Goal: Use online tool/utility: Utilize a website feature to perform a specific function

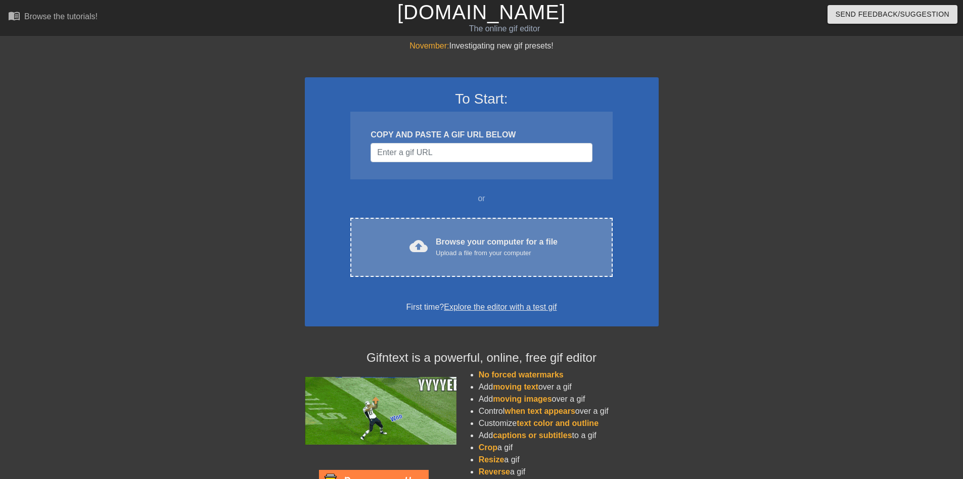
click at [360, 235] on div "cloud_upload Browse your computer for a file Upload a file from your computer C…" at bounding box center [481, 247] width 262 height 59
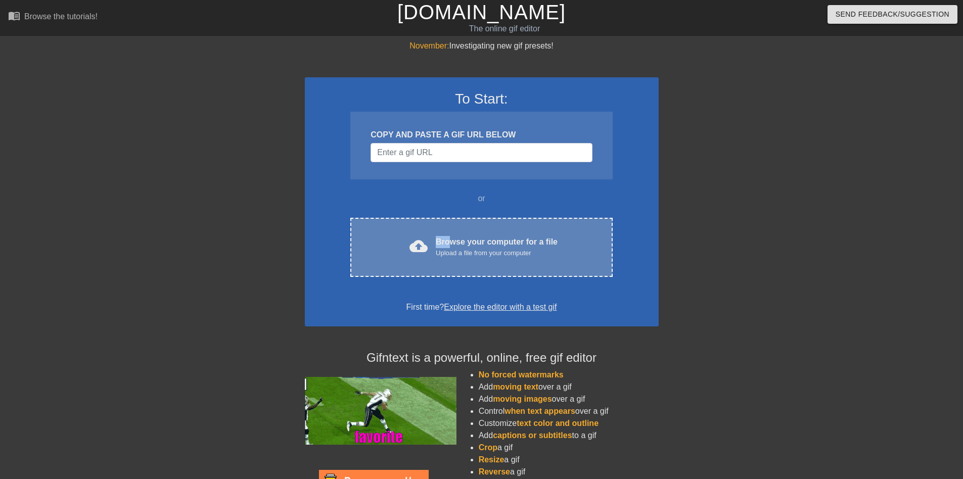
click at [360, 238] on div "cloud_upload Browse your computer for a file Upload a file from your computer C…" at bounding box center [481, 247] width 262 height 59
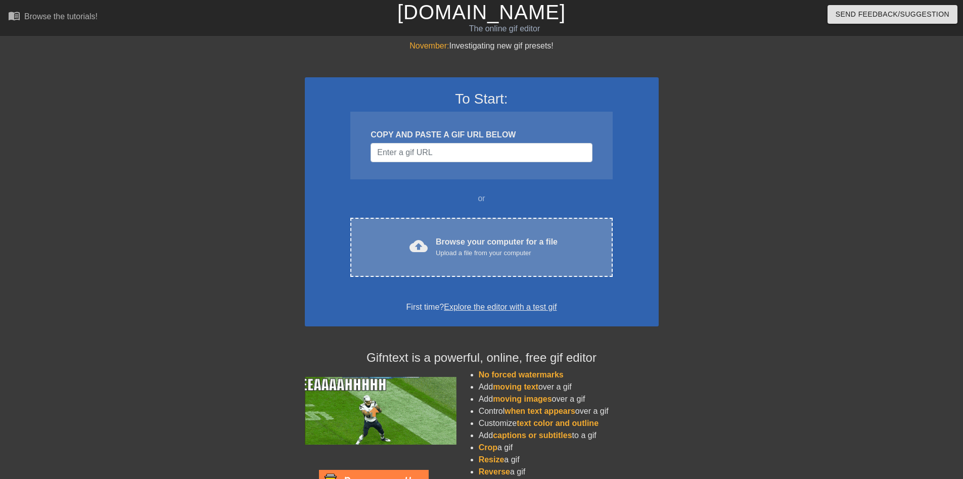
click at [360, 238] on div "Browse your computer for a file Upload a file from your computer" at bounding box center [497, 247] width 122 height 22
click at [462, 264] on div "cloud_upload Browse your computer for a file Upload a file from your computer C…" at bounding box center [481, 247] width 262 height 59
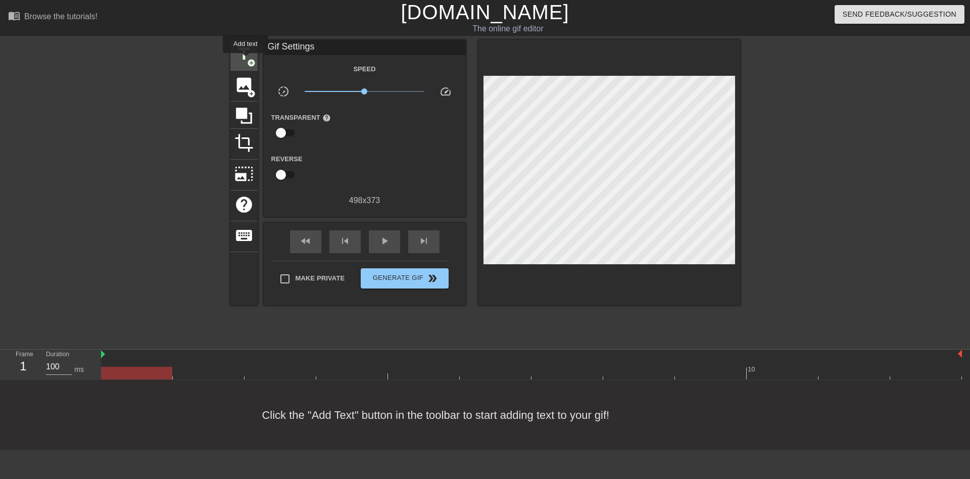
click at [246, 60] on span "title" at bounding box center [244, 53] width 19 height 19
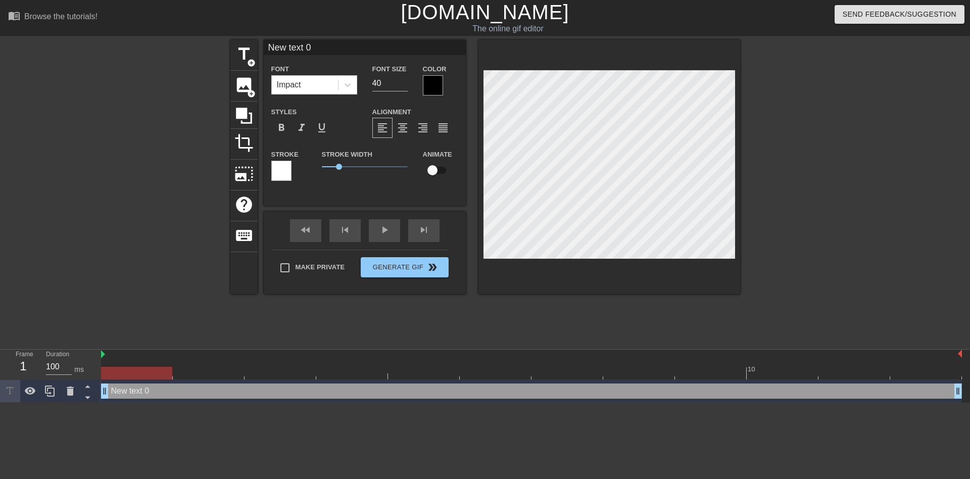
drag, startPoint x: 125, startPoint y: 376, endPoint x: 237, endPoint y: 328, distance: 121.8
click at [140, 367] on div at bounding box center [136, 373] width 71 height 13
paste textarea "@fyelizergin"
type input "@fyelizergin"
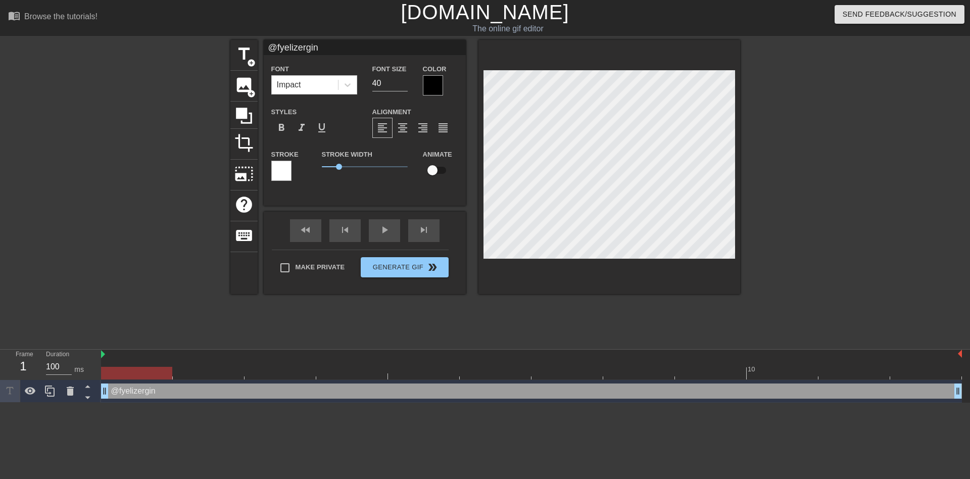
scroll to position [2, 3]
type textarea "@fyelizergin"
click at [423, 86] on div at bounding box center [433, 85] width 20 height 20
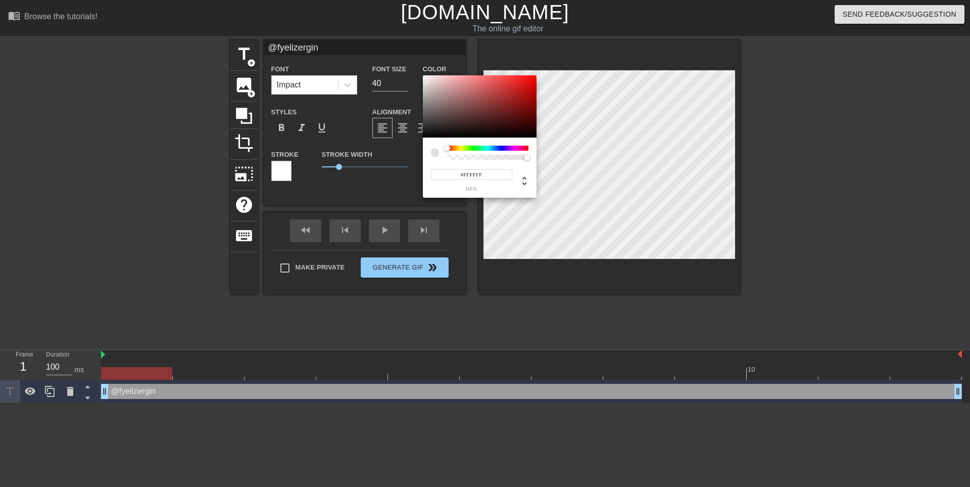
drag, startPoint x: 432, startPoint y: 102, endPoint x: 417, endPoint y: 71, distance: 33.9
click at [417, 71] on div "#FFFFFF hex" at bounding box center [485, 243] width 970 height 487
type input "#000000"
drag, startPoint x: 432, startPoint y: 83, endPoint x: 421, endPoint y: 149, distance: 66.6
click at [421, 154] on div "#000000 hex" at bounding box center [485, 243] width 970 height 487
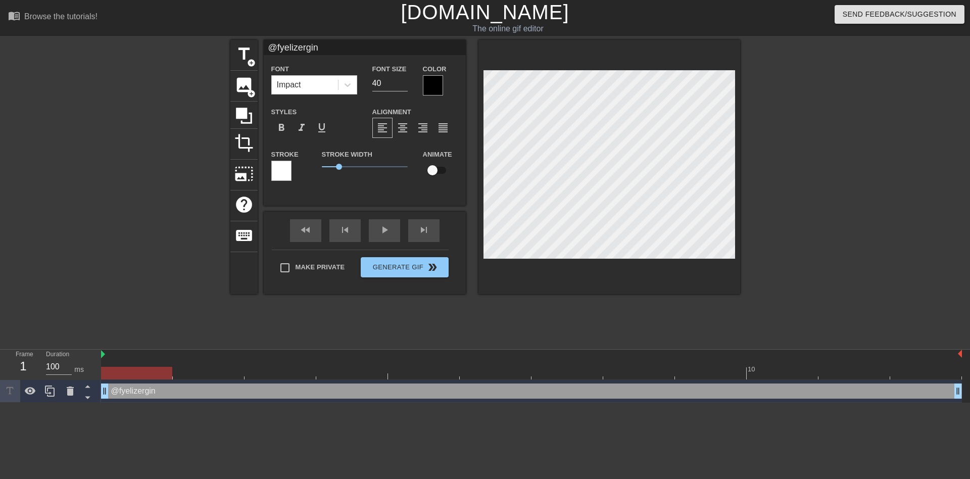
click at [281, 173] on div at bounding box center [281, 171] width 20 height 20
drag, startPoint x: 332, startPoint y: 165, endPoint x: 305, endPoint y: 162, distance: 27.0
click at [305, 162] on div "Stroke Stroke Width 0 Animate" at bounding box center [365, 169] width 202 height 42
click at [433, 85] on div at bounding box center [433, 85] width 20 height 20
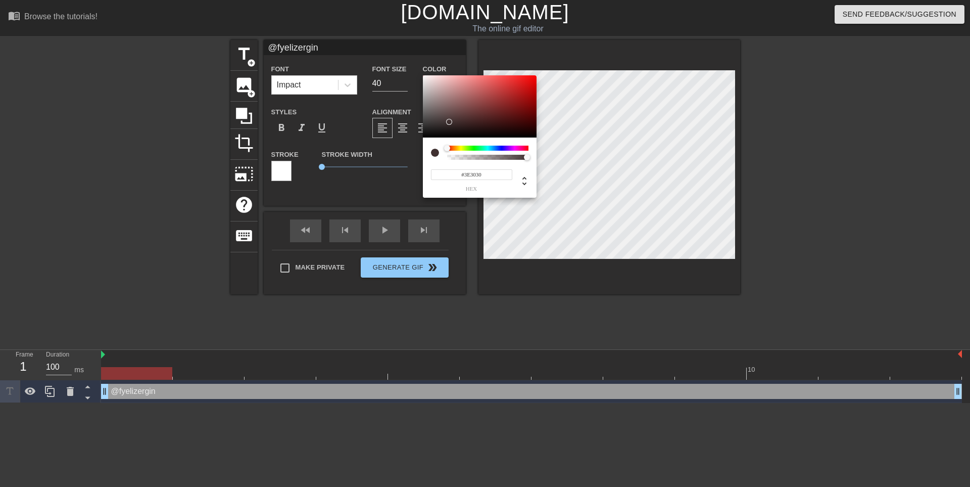
type input "#3C2E2E"
drag, startPoint x: 437, startPoint y: 95, endPoint x: 450, endPoint y: 123, distance: 30.5
click at [450, 123] on div at bounding box center [480, 106] width 114 height 63
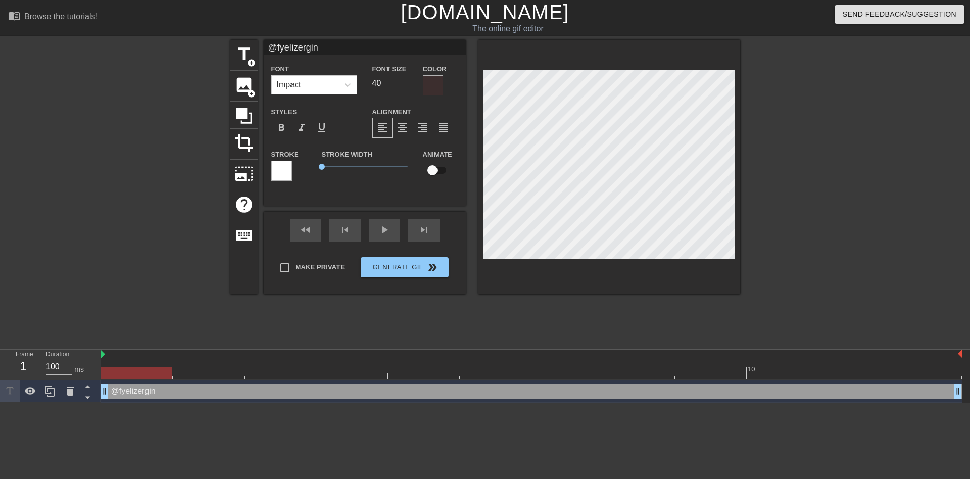
click at [428, 84] on div at bounding box center [433, 85] width 20 height 20
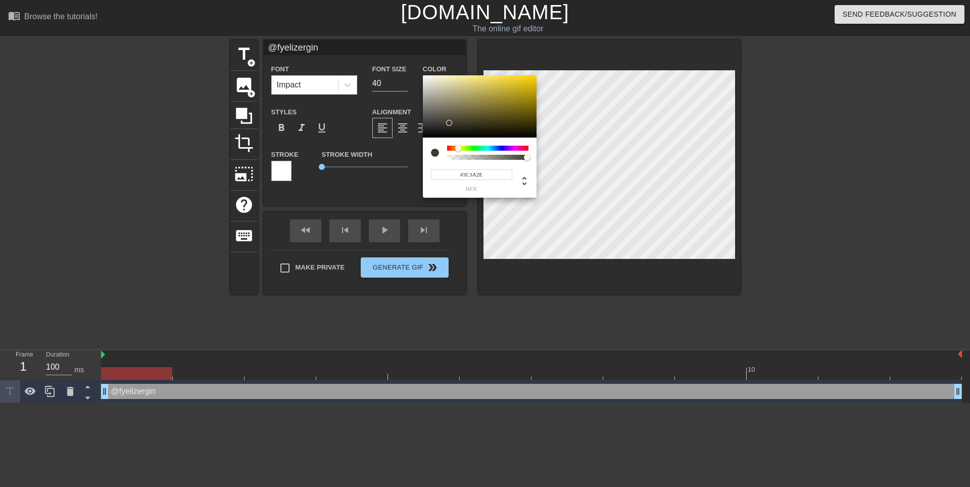
click at [458, 146] on div at bounding box center [487, 148] width 81 height 5
drag, startPoint x: 495, startPoint y: 90, endPoint x: 499, endPoint y: 127, distance: 37.1
click at [499, 127] on div at bounding box center [480, 106] width 114 height 63
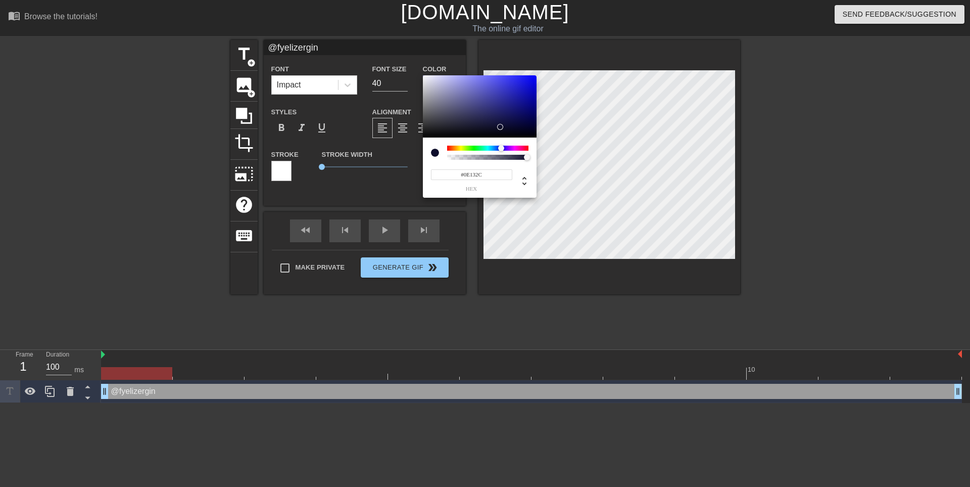
drag, startPoint x: 502, startPoint y: 150, endPoint x: 513, endPoint y: 125, distance: 27.1
click at [499, 149] on div at bounding box center [487, 148] width 81 height 5
drag, startPoint x: 506, startPoint y: 87, endPoint x: 444, endPoint y: 116, distance: 68.3
click at [442, 116] on div at bounding box center [480, 106] width 114 height 63
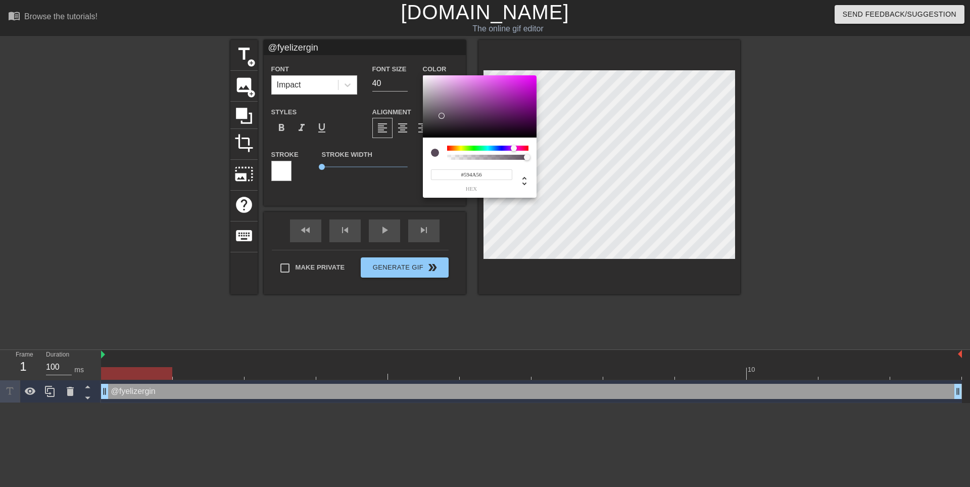
drag, startPoint x: 511, startPoint y: 150, endPoint x: 518, endPoint y: 149, distance: 6.6
click at [518, 149] on div at bounding box center [487, 148] width 81 height 5
type input "#8D2F7B"
drag, startPoint x: 501, startPoint y: 110, endPoint x: 499, endPoint y: 103, distance: 6.9
click at [499, 103] on div at bounding box center [480, 106] width 114 height 63
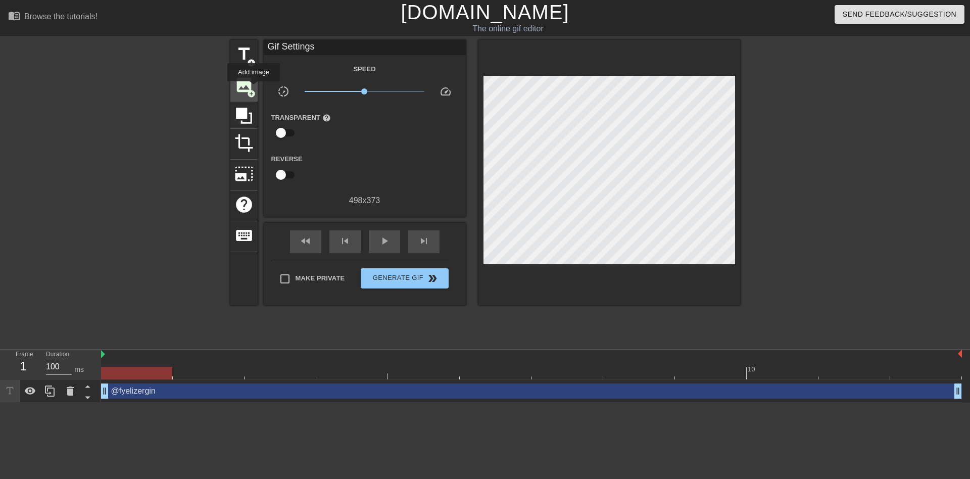
click at [254, 89] on span "add_circle" at bounding box center [251, 93] width 9 height 9
click at [242, 84] on span "image" at bounding box center [244, 84] width 19 height 19
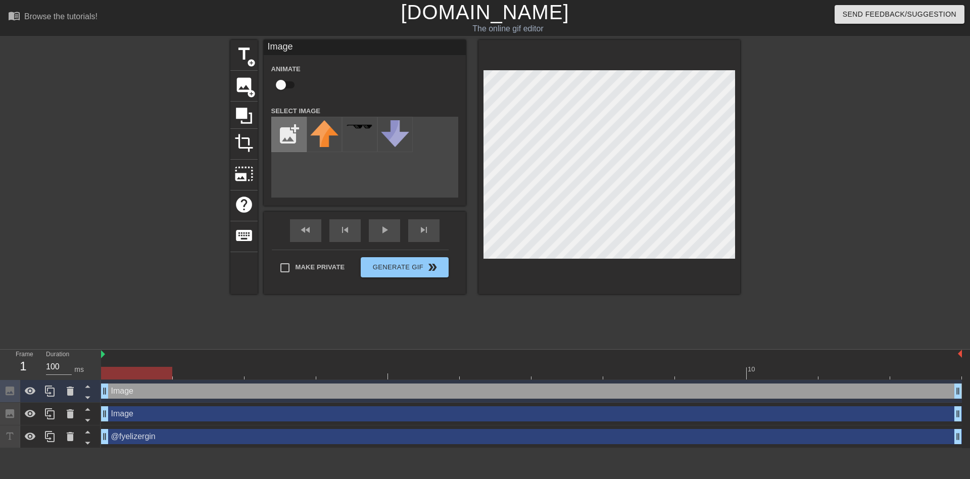
click at [291, 127] on input "file" at bounding box center [289, 134] width 34 height 34
type input "C:\fakepath\photo_2025-09-02_22-52-28.jpg"
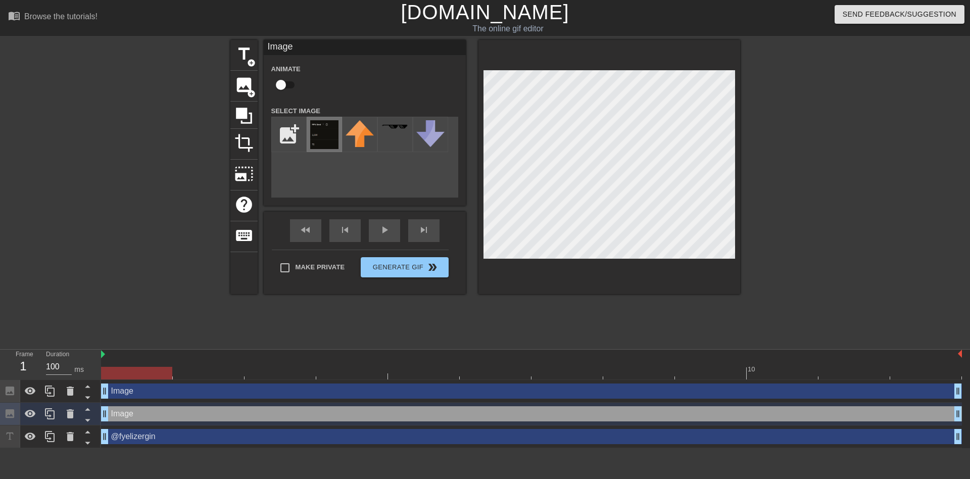
click at [326, 134] on img at bounding box center [324, 134] width 28 height 29
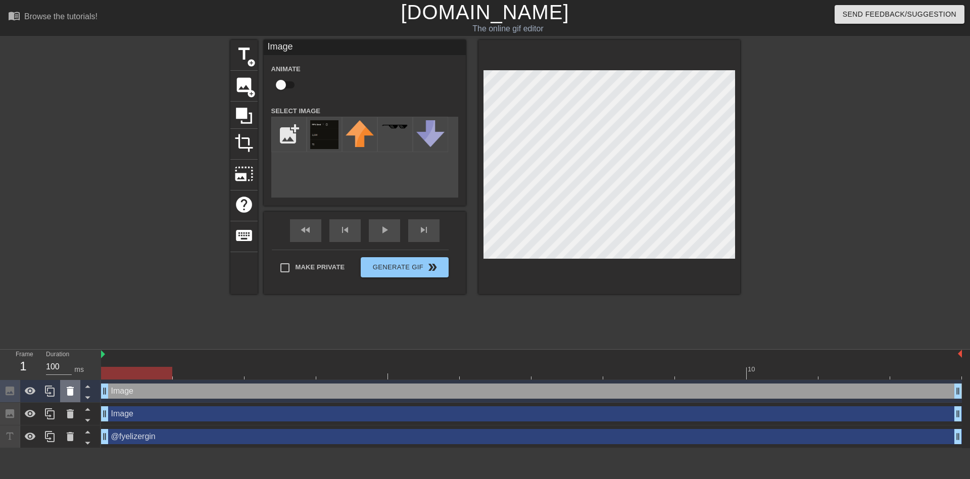
click at [69, 392] on icon at bounding box center [70, 391] width 7 height 9
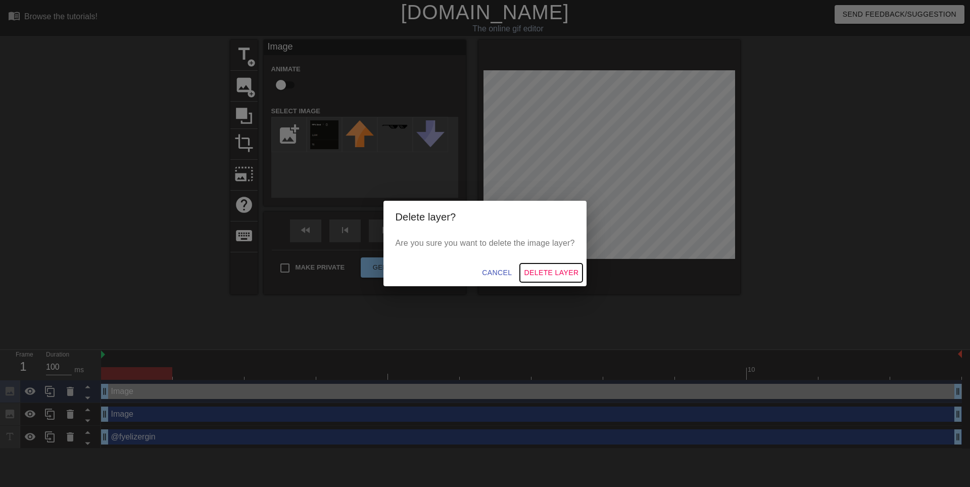
click at [559, 269] on span "Delete Layer" at bounding box center [551, 272] width 55 height 13
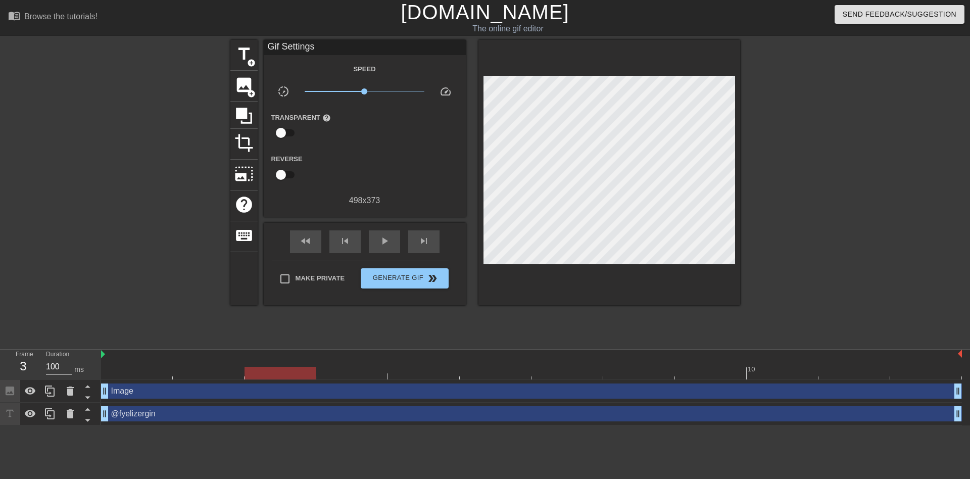
drag, startPoint x: 123, startPoint y: 375, endPoint x: 193, endPoint y: 359, distance: 71.0
click at [245, 367] on div at bounding box center [280, 373] width 71 height 13
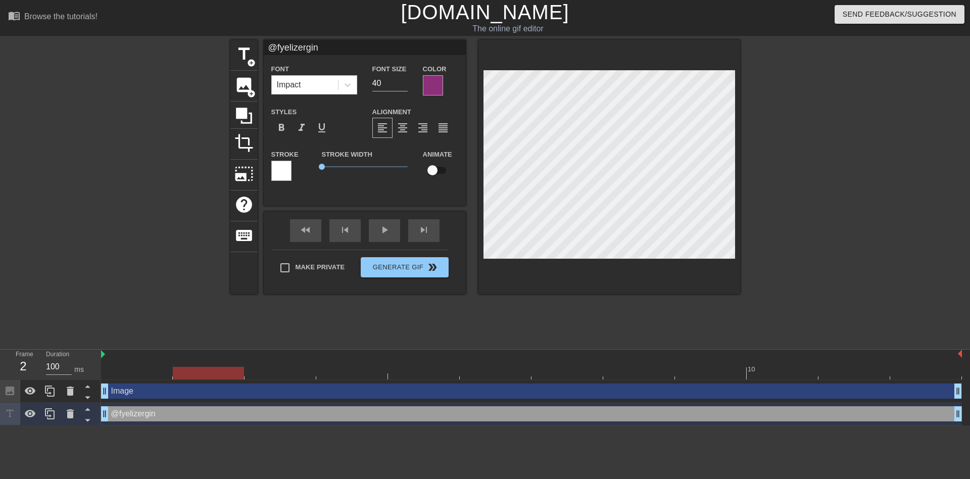
click at [424, 86] on div at bounding box center [433, 85] width 20 height 20
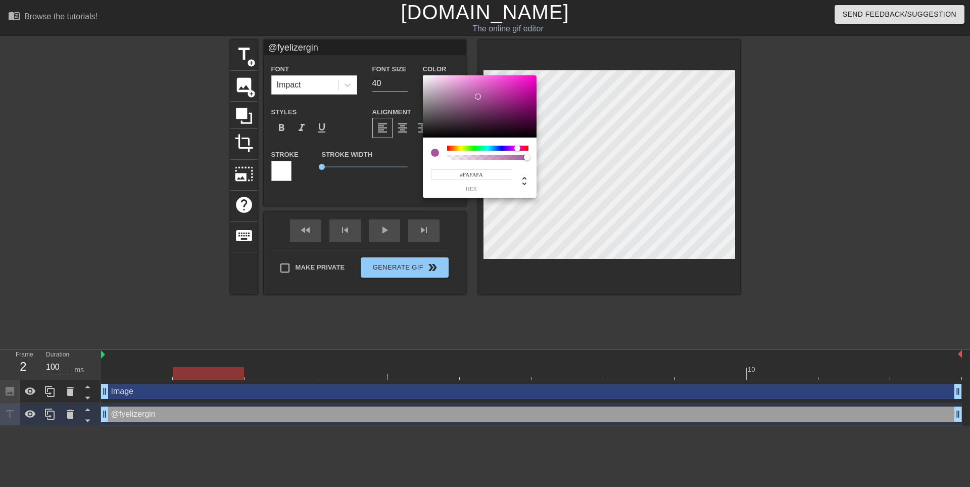
type input "#FEFEFE"
drag, startPoint x: 485, startPoint y: 98, endPoint x: 397, endPoint y: 75, distance: 90.8
click at [397, 75] on div "#FEFEFE hex" at bounding box center [485, 243] width 970 height 487
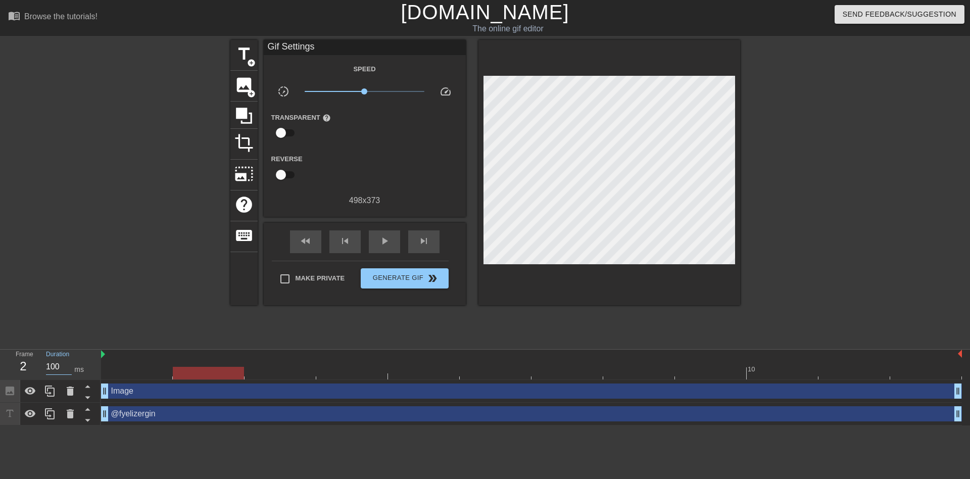
drag, startPoint x: 63, startPoint y: 366, endPoint x: 45, endPoint y: 367, distance: 17.7
click at [135, 380] on div "Image drag_handle drag_handle" at bounding box center [531, 391] width 861 height 23
drag, startPoint x: 184, startPoint y: 376, endPoint x: 127, endPoint y: 374, distance: 57.1
click at [127, 374] on div at bounding box center [136, 373] width 71 height 13
drag, startPoint x: 65, startPoint y: 368, endPoint x: 54, endPoint y: 368, distance: 10.6
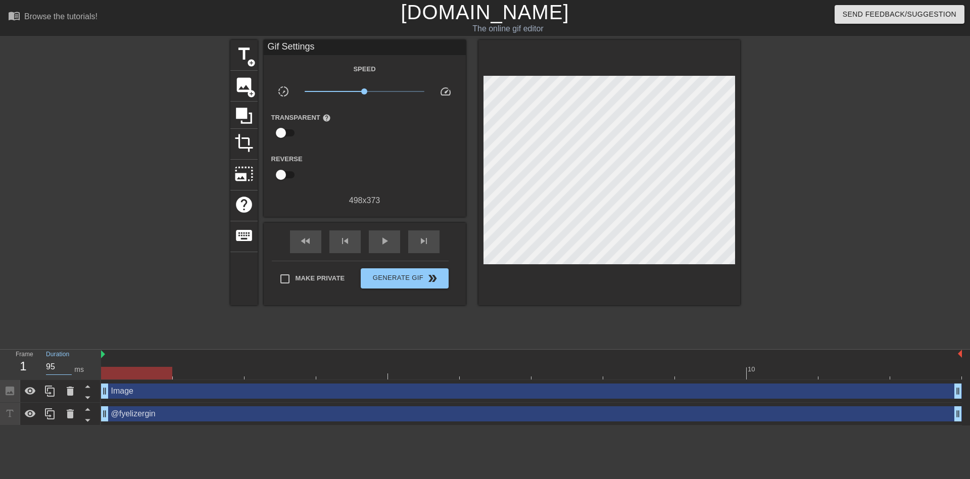
click at [54, 368] on input "95" at bounding box center [59, 367] width 26 height 16
drag, startPoint x: 56, startPoint y: 366, endPoint x: 21, endPoint y: 365, distance: 34.9
click at [21, 365] on div "Frame 1 Duration 95 ms" at bounding box center [53, 364] width 91 height 29
drag, startPoint x: 149, startPoint y: 375, endPoint x: 162, endPoint y: 372, distance: 14.0
click at [173, 374] on div at bounding box center [208, 373] width 71 height 13
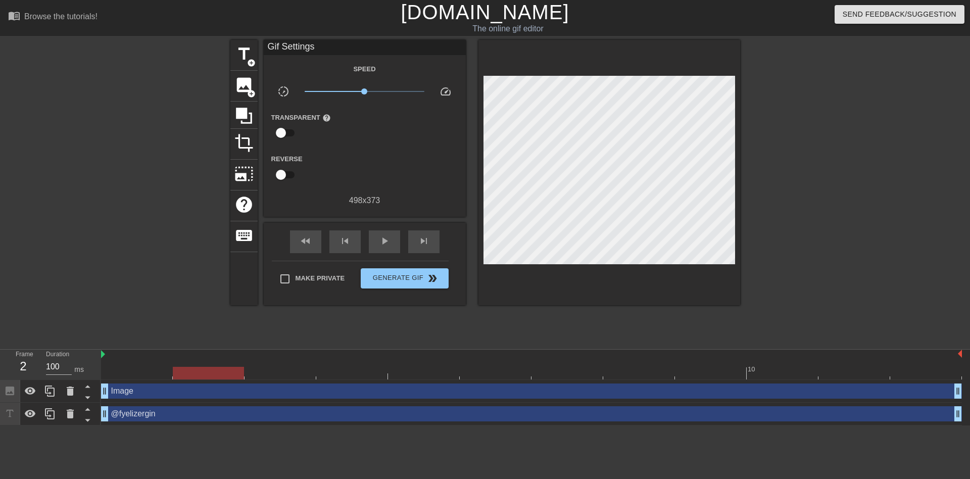
drag, startPoint x: 166, startPoint y: 374, endPoint x: 190, endPoint y: 374, distance: 23.8
click at [190, 374] on div at bounding box center [208, 373] width 71 height 13
drag, startPoint x: 62, startPoint y: 366, endPoint x: 29, endPoint y: 364, distance: 33.4
click at [29, 364] on div "Frame 2 Duration 100 ms" at bounding box center [53, 364] width 91 height 29
drag, startPoint x: 197, startPoint y: 373, endPoint x: 252, endPoint y: 374, distance: 54.6
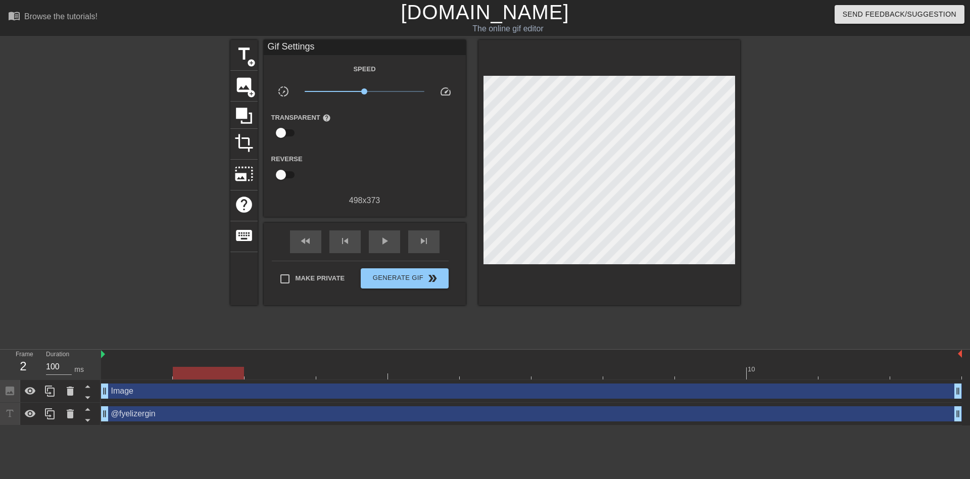
click at [244, 374] on div at bounding box center [208, 373] width 71 height 13
drag, startPoint x: 50, startPoint y: 366, endPoint x: 44, endPoint y: 366, distance: 5.6
click at [44, 366] on div "Duration 100 ms" at bounding box center [68, 364] width 61 height 29
drag, startPoint x: 270, startPoint y: 377, endPoint x: 232, endPoint y: 371, distance: 38.5
click at [335, 378] on div at bounding box center [351, 373] width 71 height 13
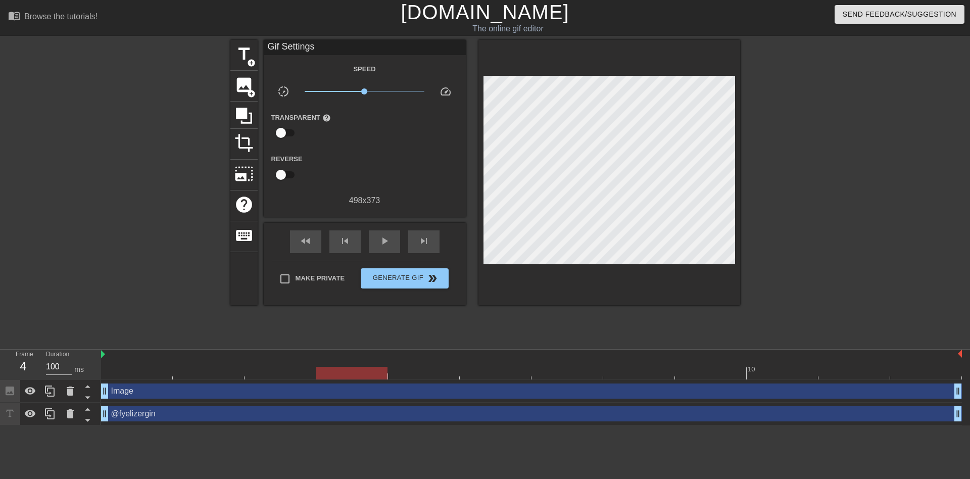
drag, startPoint x: 61, startPoint y: 365, endPoint x: 29, endPoint y: 365, distance: 31.8
click at [30, 365] on div "Frame 4 Duration 100 ms" at bounding box center [53, 364] width 91 height 29
drag, startPoint x: 352, startPoint y: 377, endPoint x: 399, endPoint y: 376, distance: 47.5
click at [399, 376] on div at bounding box center [423, 373] width 71 height 13
drag, startPoint x: 58, startPoint y: 367, endPoint x: 36, endPoint y: 367, distance: 21.7
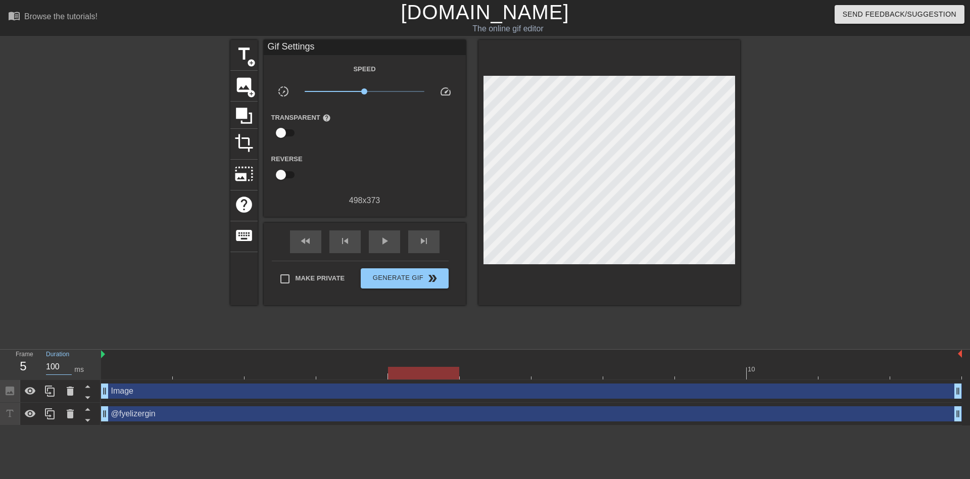
click at [37, 367] on div "Frame 5 Duration 100 ms" at bounding box center [53, 364] width 91 height 29
drag, startPoint x: 417, startPoint y: 372, endPoint x: 480, endPoint y: 375, distance: 63.3
click at [490, 375] on div at bounding box center [495, 373] width 71 height 13
drag, startPoint x: 65, startPoint y: 368, endPoint x: 37, endPoint y: 365, distance: 28.0
click at [46, 365] on input "102" at bounding box center [59, 367] width 26 height 16
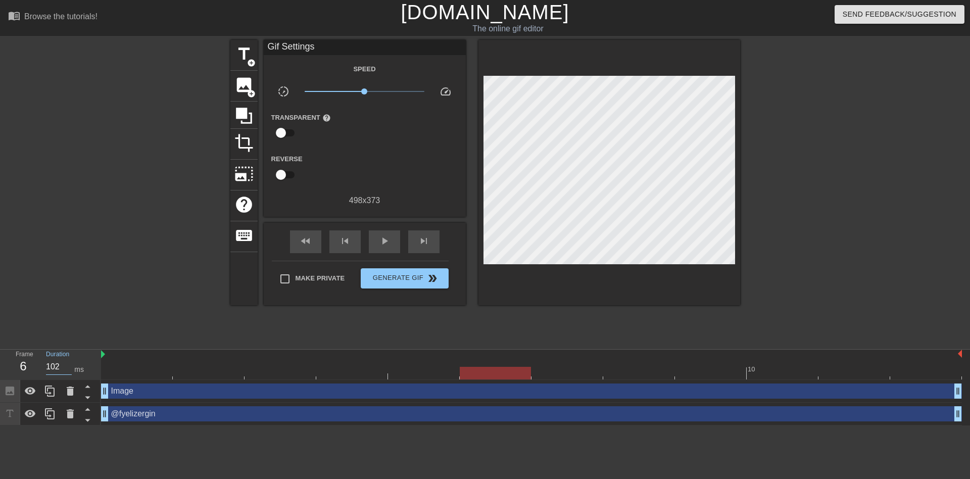
drag, startPoint x: 59, startPoint y: 367, endPoint x: 11, endPoint y: 364, distance: 48.1
click at [11, 364] on div "Frame 6 Duration 102 ms" at bounding box center [53, 364] width 91 height 29
drag, startPoint x: 496, startPoint y: 373, endPoint x: 531, endPoint y: 378, distance: 34.7
click at [549, 376] on div at bounding box center [567, 373] width 71 height 13
drag, startPoint x: 57, startPoint y: 367, endPoint x: 36, endPoint y: 365, distance: 20.8
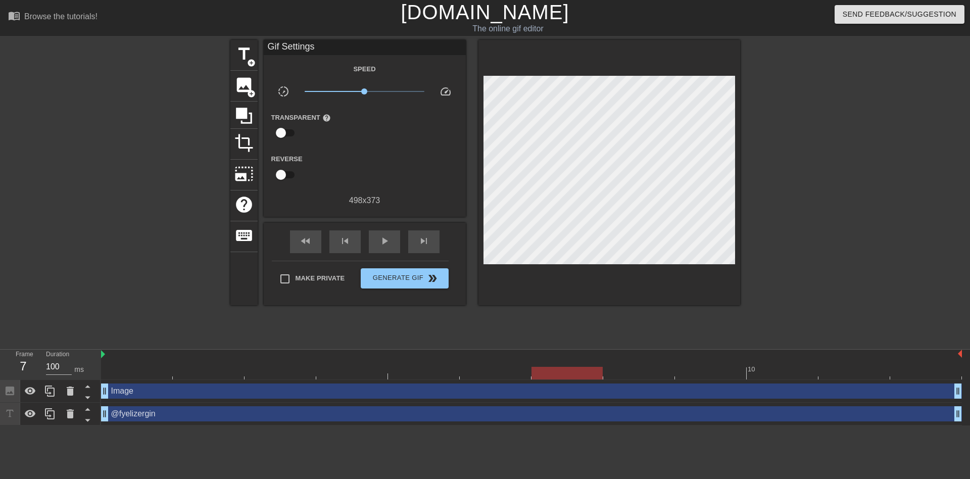
click at [36, 365] on div "Frame 7 Duration 100 ms" at bounding box center [53, 364] width 91 height 29
drag, startPoint x: 58, startPoint y: 366, endPoint x: 42, endPoint y: 365, distance: 16.2
click at [42, 365] on div "Duration 100 ms" at bounding box center [68, 364] width 61 height 29
drag, startPoint x: 565, startPoint y: 373, endPoint x: 616, endPoint y: 375, distance: 51.6
click at [603, 375] on div at bounding box center [567, 373] width 71 height 13
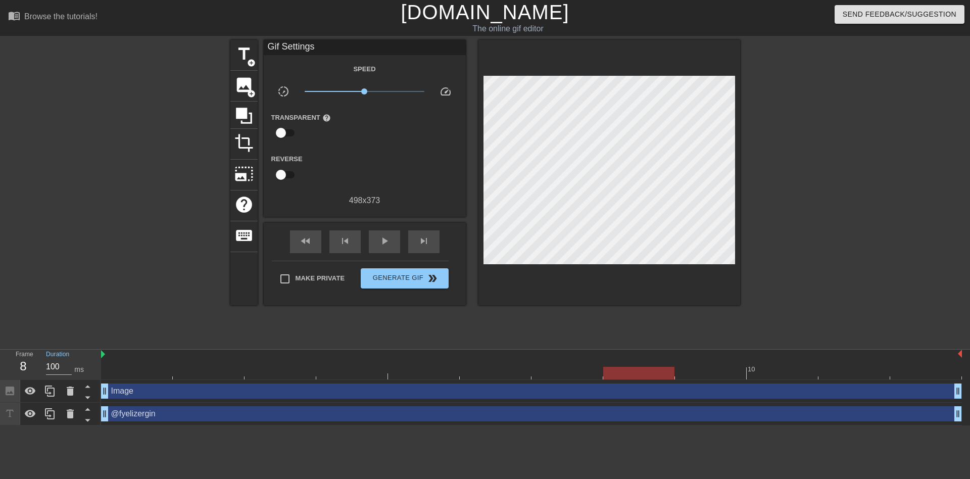
drag, startPoint x: 59, startPoint y: 365, endPoint x: 31, endPoint y: 364, distance: 27.3
click at [31, 364] on div "Frame 8 Duration 100 ms" at bounding box center [53, 364] width 91 height 29
drag, startPoint x: 626, startPoint y: 375, endPoint x: 679, endPoint y: 375, distance: 53.1
click at [675, 375] on div at bounding box center [639, 373] width 71 height 13
drag, startPoint x: 60, startPoint y: 366, endPoint x: 33, endPoint y: 364, distance: 27.4
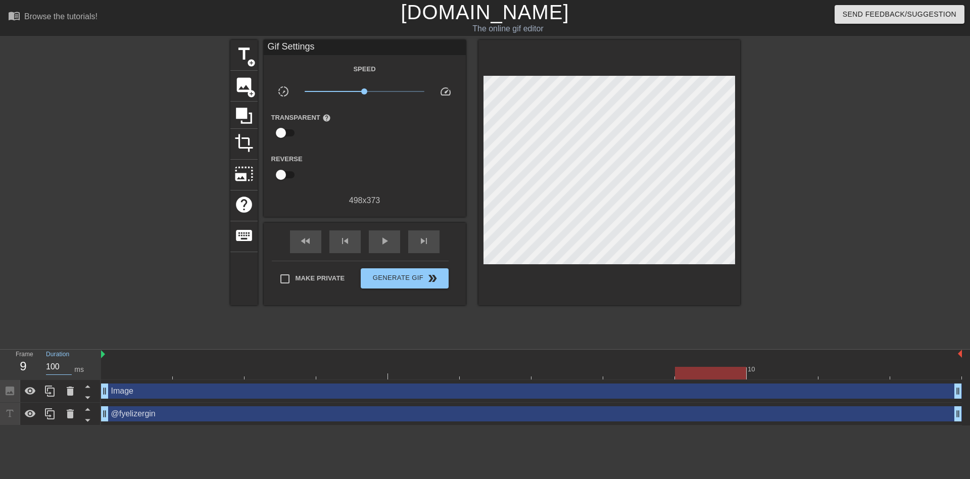
click at [32, 364] on div "Frame 9 Duration 100 ms" at bounding box center [53, 364] width 91 height 29
drag, startPoint x: 712, startPoint y: 374, endPoint x: 768, endPoint y: 376, distance: 56.1
click at [747, 376] on div at bounding box center [710, 373] width 71 height 13
drag, startPoint x: 57, startPoint y: 368, endPoint x: 41, endPoint y: 367, distance: 15.7
click at [32, 365] on div "Frame 10 Duration 100 ms" at bounding box center [53, 364] width 91 height 29
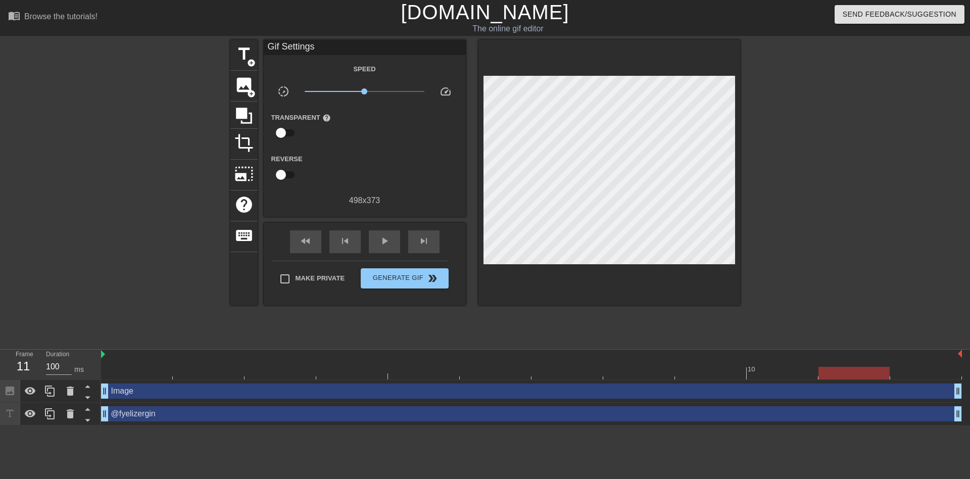
drag, startPoint x: 774, startPoint y: 371, endPoint x: 824, endPoint y: 378, distance: 51.0
click at [842, 378] on div at bounding box center [854, 373] width 71 height 13
drag, startPoint x: 60, startPoint y: 365, endPoint x: 30, endPoint y: 364, distance: 29.8
click at [30, 364] on div "Frame 11 Duration 100 ms" at bounding box center [53, 364] width 91 height 29
drag, startPoint x: 861, startPoint y: 373, endPoint x: 835, endPoint y: 378, distance: 26.2
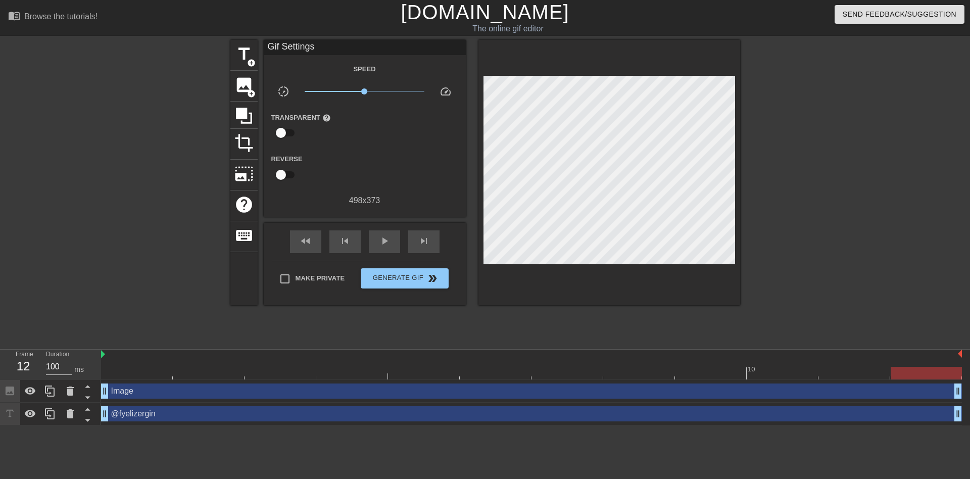
click at [924, 377] on div at bounding box center [926, 373] width 71 height 13
drag
click at [31, 364] on div "Frame 12 Duration 100 ms" at bounding box center [53, 364] width 91 height 29
click at [335, 331] on div "title add_circle image add_circle crop photo_size_select_large help keyboard Gi…" at bounding box center [485, 191] width 510 height 303
click at [381, 239] on span "play_arrow" at bounding box center [385, 241] width 12 height 12
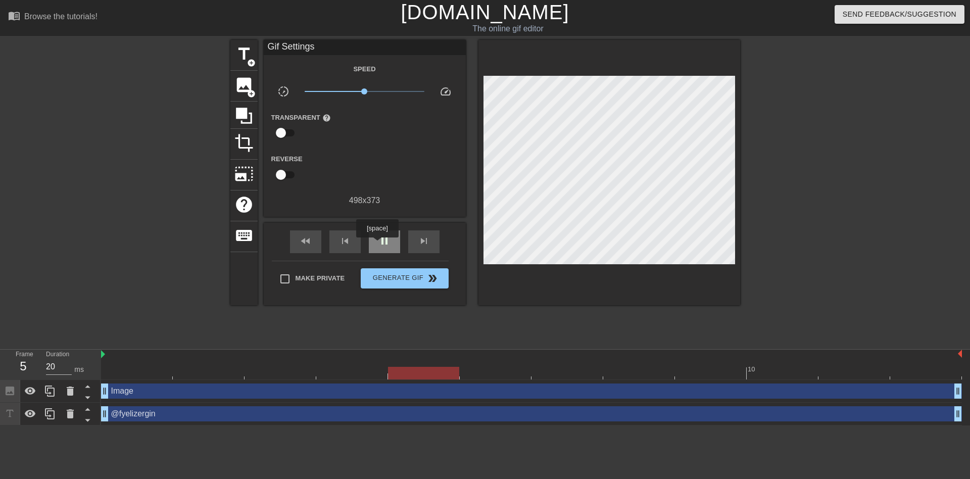
click at [383, 243] on span "pause" at bounding box center [385, 241] width 12 height 12
click at [145, 370] on div at bounding box center [136, 373] width 71 height 13
click at [47, 368] on input "20" at bounding box center [59, 367] width 26 height 16
click at [203, 370] on div at bounding box center [208, 373] width 71 height 13
click at [46, 367] on input "20" at bounding box center [59, 367] width 26 height 16
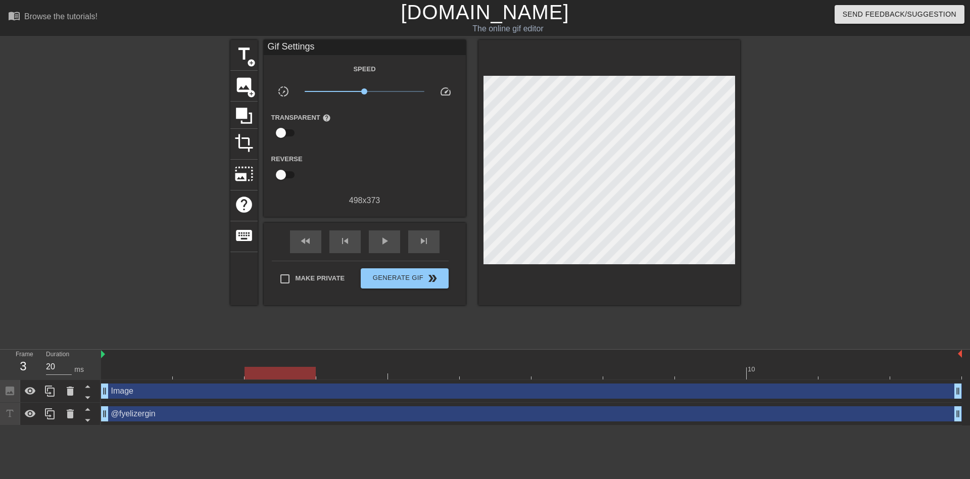
click at [263, 369] on div at bounding box center [280, 373] width 71 height 13
click at [43, 367] on div "Duration 20 ms" at bounding box center [68, 364] width 61 height 29
click at [316, 375] on div at bounding box center [280, 373] width 71 height 13
click at [41, 364] on div "Duration 20 ms" at bounding box center [68, 364] width 61 height 29
click at [388, 371] on div at bounding box center [351, 373] width 71 height 13
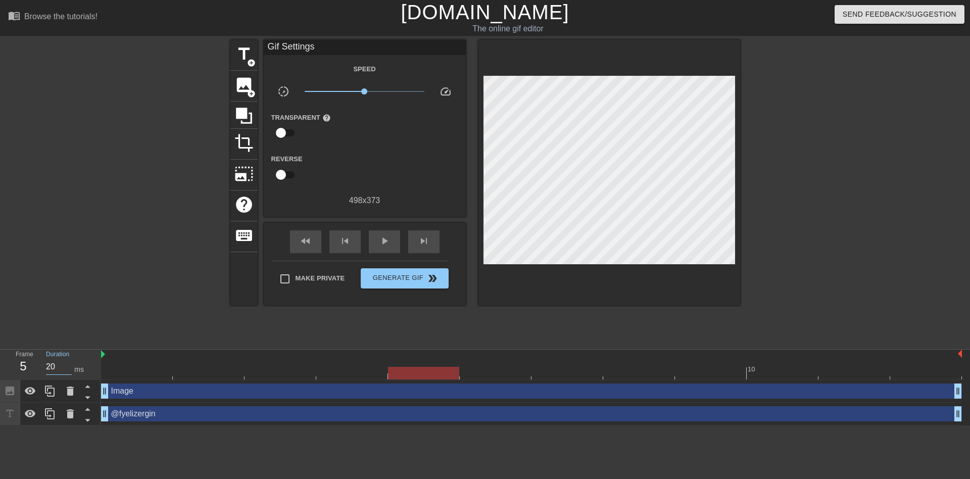
click at [40, 366] on div "Duration 20 ms" at bounding box center [68, 364] width 61 height 29
click at [459, 372] on div at bounding box center [423, 373] width 71 height 13
click at [43, 363] on div "Duration 20 ms" at bounding box center [68, 364] width 61 height 29
click at [528, 372] on div at bounding box center [495, 373] width 71 height 13
click at [552, 377] on div at bounding box center [567, 373] width 71 height 13
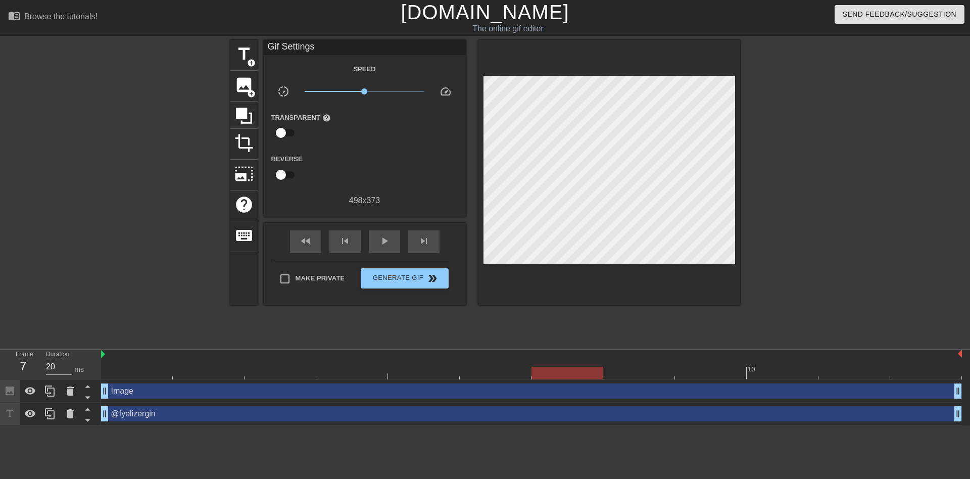
click at [40, 367] on div "Duration 20 ms" at bounding box center [68, 364] width 61 height 29
click at [603, 373] on div at bounding box center [567, 373] width 71 height 13
click at [38, 366] on div "Frame 8 Duration 20 ms" at bounding box center [53, 364] width 91 height 29
click at [685, 371] on div at bounding box center [710, 373] width 71 height 13
click at [48, 366] on input "20" at bounding box center [59, 367] width 26 height 16
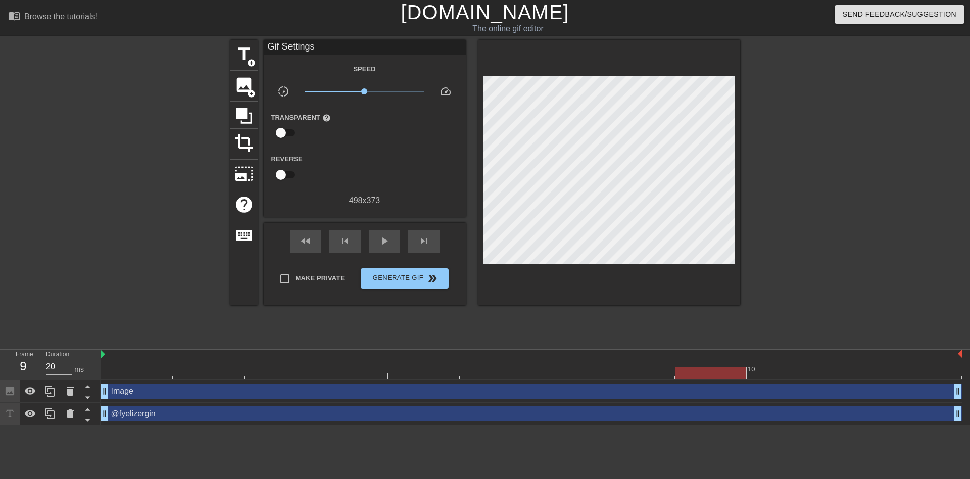
click at [747, 372] on div at bounding box center [710, 373] width 71 height 13
click at [46, 368] on input "20" at bounding box center [59, 367] width 26 height 16
click at [818, 372] on div at bounding box center [782, 373] width 71 height 13
click at [41, 366] on div "Duration 20 ms" at bounding box center [68, 364] width 61 height 29
click at [912, 373] on div at bounding box center [926, 373] width 71 height 13
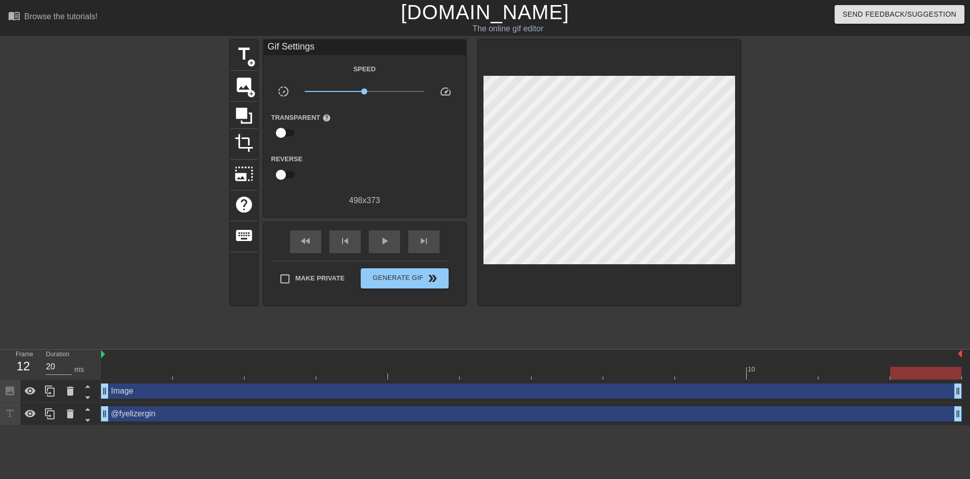
click at [44, 367] on div "Duration 20 ms" at bounding box center [68, 364] width 61 height 29
click at [465, 328] on div "title add_circle image add_circle crop photo_size_select_large help keyboard Gi…" at bounding box center [485, 191] width 510 height 303
click at [390, 241] on div "play_arrow" at bounding box center [384, 241] width 31 height 23
click at [383, 241] on span "pause" at bounding box center [385, 241] width 12 height 12
click at [98, 370] on div "Frame 1 Duration 30 ms 10 Image drag_handle drag_handle @fyelizergin drag_handl…" at bounding box center [485, 388] width 970 height 76
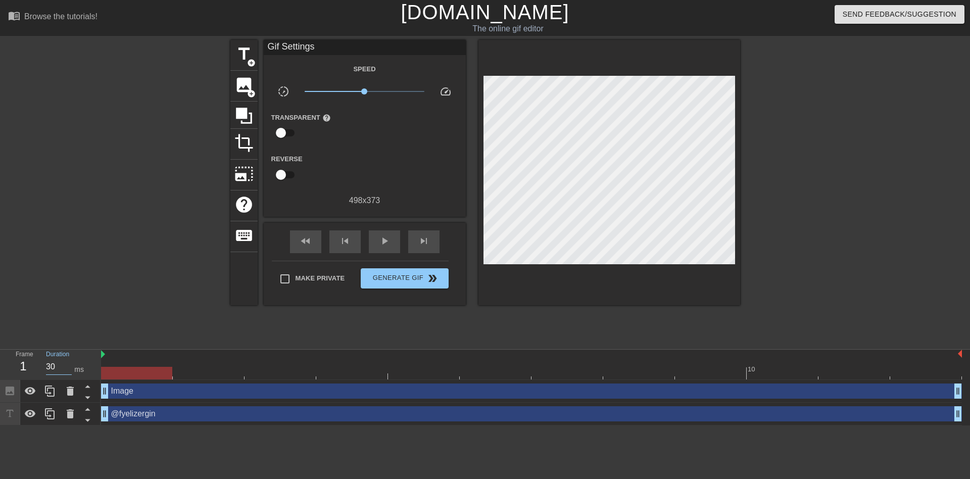
click at [44, 367] on div "Duration 30 ms" at bounding box center [68, 364] width 61 height 29
click at [172, 372] on div at bounding box center [136, 373] width 71 height 13
click at [44, 367] on div "Duration 30 ms" at bounding box center [68, 364] width 61 height 29
click at [244, 374] on div at bounding box center [208, 373] width 71 height 13
click at [41, 365] on div "Duration 30 ms" at bounding box center [68, 364] width 61 height 29
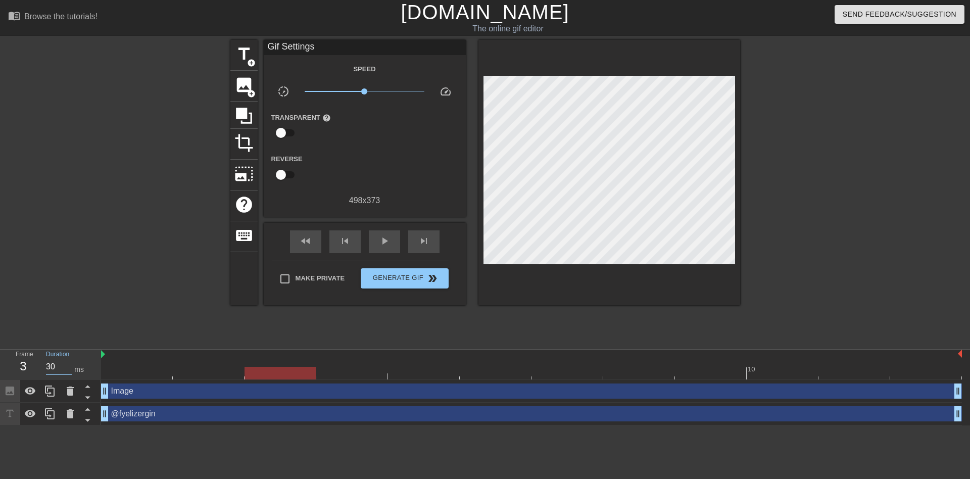
click at [329, 374] on div at bounding box center [531, 373] width 861 height 13
click at [359, 374] on div at bounding box center [351, 373] width 71 height 13
click at [41, 366] on div "Duration 30 ms" at bounding box center [68, 364] width 61 height 29
click at [381, 373] on div at bounding box center [351, 373] width 71 height 13
click at [388, 373] on div at bounding box center [351, 373] width 71 height 13
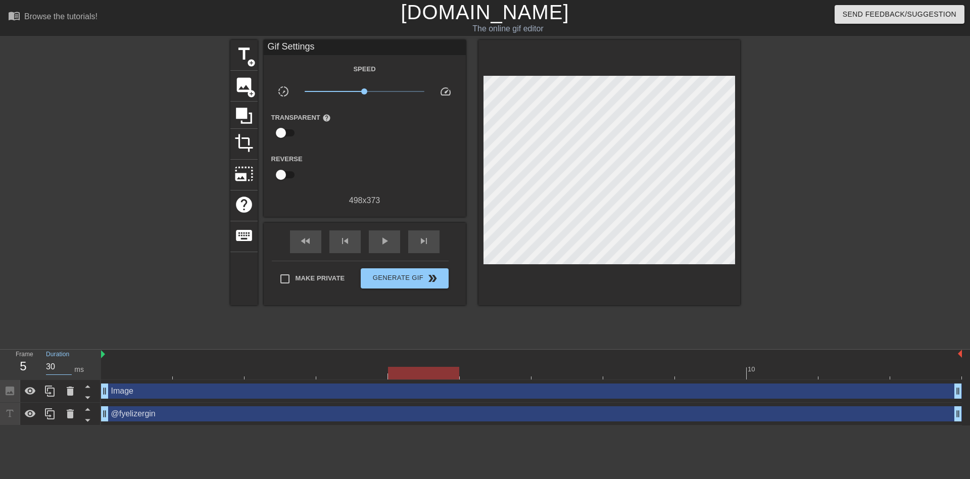
click at [36, 366] on div "Frame 5 Duration 30 ms" at bounding box center [53, 364] width 91 height 29
click at [459, 373] on div at bounding box center [423, 373] width 71 height 13
click at [46, 366] on input "30" at bounding box center [59, 367] width 26 height 16
click at [558, 377] on div at bounding box center [567, 373] width 71 height 13
click at [43, 367] on div "Duration 30 ms" at bounding box center [68, 364] width 61 height 29
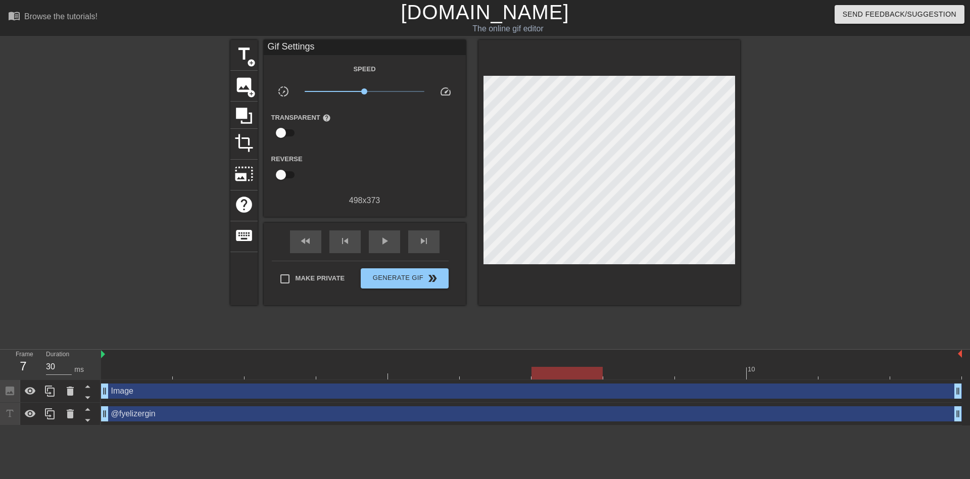
click at [603, 375] on div at bounding box center [567, 373] width 71 height 13
click at [41, 365] on div "Duration 30 ms" at bounding box center [68, 364] width 61 height 29
click at [675, 373] on div at bounding box center [531, 373] width 861 height 13
click at [675, 379] on div at bounding box center [639, 373] width 71 height 13
click at [41, 365] on div "Duration 30 ms" at bounding box center [68, 364] width 61 height 29
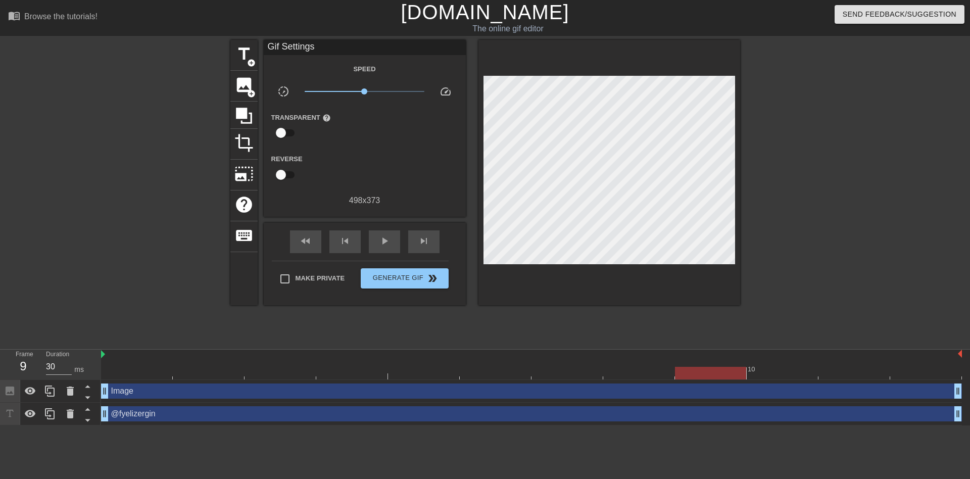
click at [747, 374] on div at bounding box center [710, 373] width 71 height 13
click at [38, 366] on div "Frame 10 Duration 30 ms" at bounding box center [53, 364] width 91 height 29
click at [818, 372] on div at bounding box center [782, 373] width 71 height 13
click at [42, 365] on div "Duration 30 ms" at bounding box center [68, 364] width 61 height 29
click at [890, 374] on div at bounding box center [854, 373] width 71 height 13
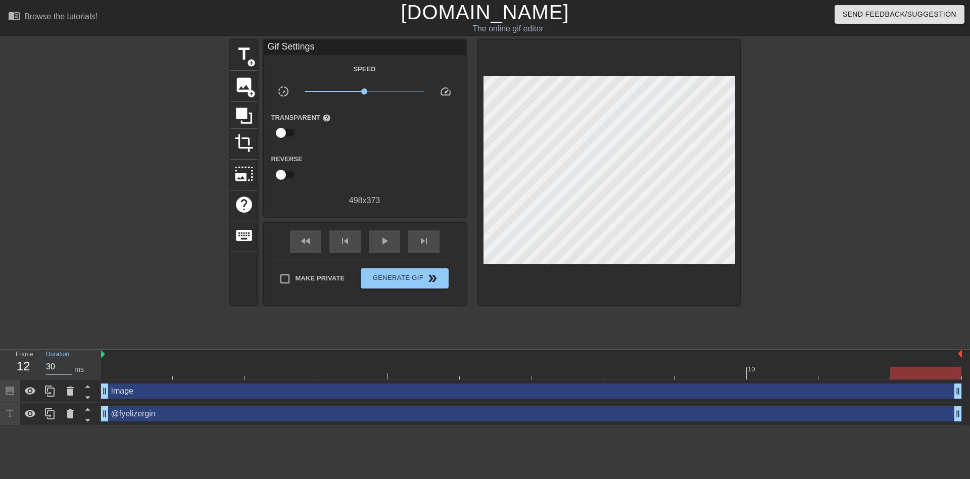
click at [45, 365] on div "Duration 30 ms" at bounding box center [68, 364] width 61 height 29
type input "50"
click at [390, 248] on div "play_arrow" at bounding box center [384, 241] width 31 height 23
click at [355, 90] on span "x0.700" at bounding box center [355, 91] width 6 height 6
click at [387, 234] on div "pause" at bounding box center [384, 241] width 31 height 23
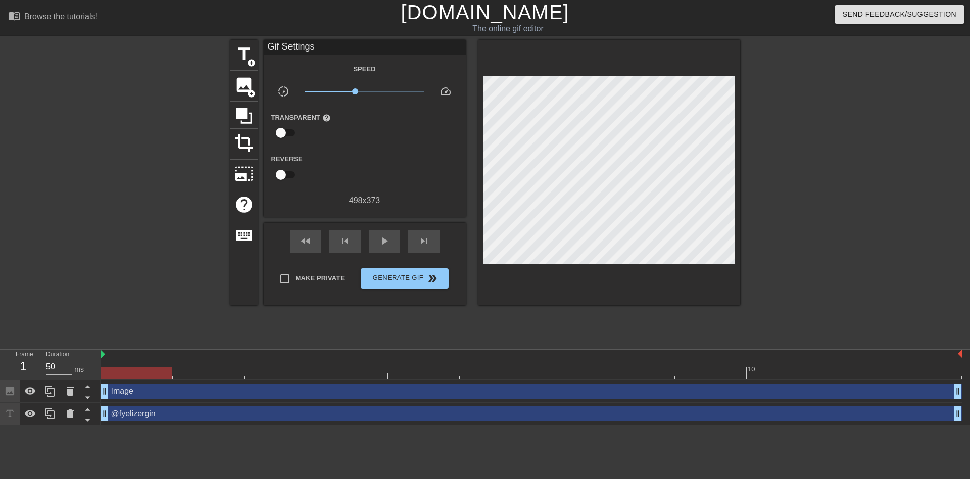
drag, startPoint x: 409, startPoint y: 374, endPoint x: 133, endPoint y: 374, distance: 276.0
click at [133, 374] on div at bounding box center [136, 373] width 71 height 13
click at [333, 336] on div "title add_circle image add_circle crop photo_size_select_large help keyboard Gi…" at bounding box center [485, 191] width 510 height 303
click at [389, 239] on span "play_arrow" at bounding box center [385, 241] width 12 height 12
click at [385, 242] on span "pause" at bounding box center [385, 241] width 12 height 12
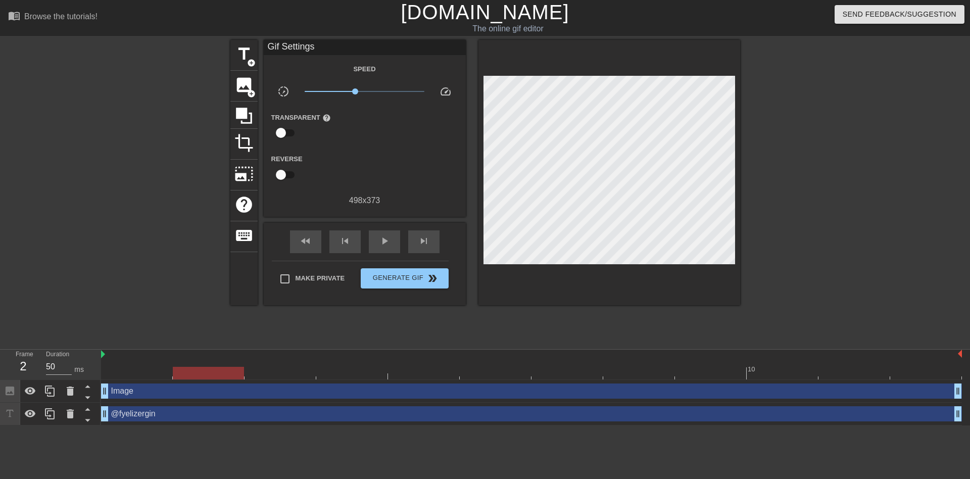
drag, startPoint x: 200, startPoint y: 375, endPoint x: 148, endPoint y: 369, distance: 52.4
click at [173, 369] on div at bounding box center [208, 373] width 71 height 13
click at [383, 235] on span "play_arrow" at bounding box center [385, 241] width 12 height 12
click at [374, 235] on div "pause" at bounding box center [384, 241] width 31 height 23
drag, startPoint x: 350, startPoint y: 378, endPoint x: 154, endPoint y: 375, distance: 196.2
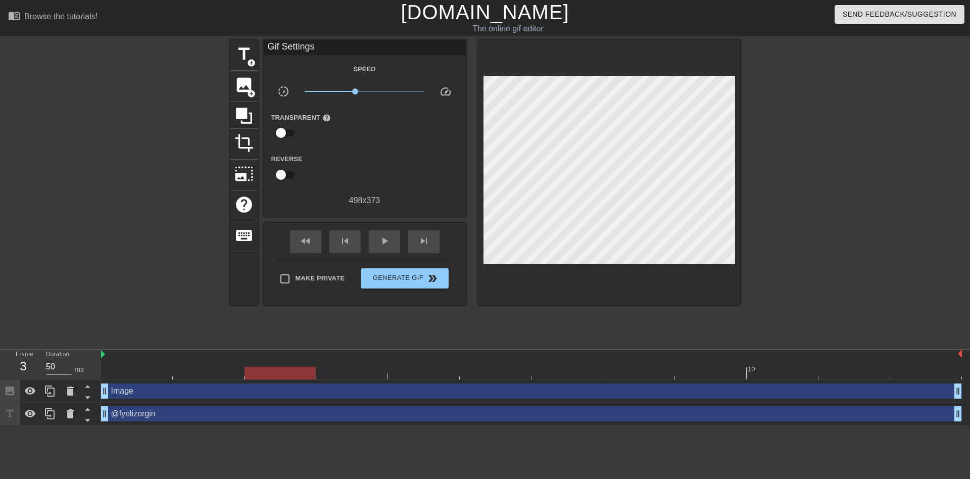
click at [245, 378] on div at bounding box center [280, 373] width 71 height 13
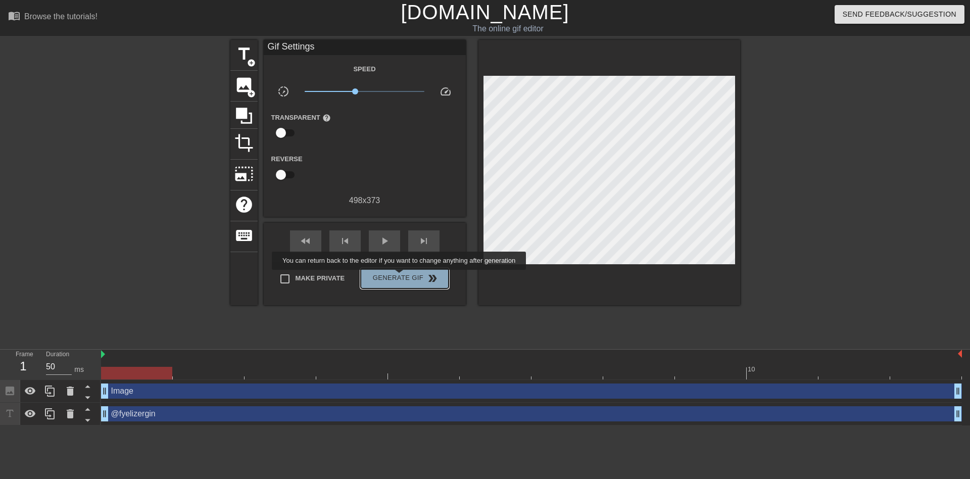
click at [400, 277] on span "Generate Gif double_arrow" at bounding box center [404, 278] width 79 height 12
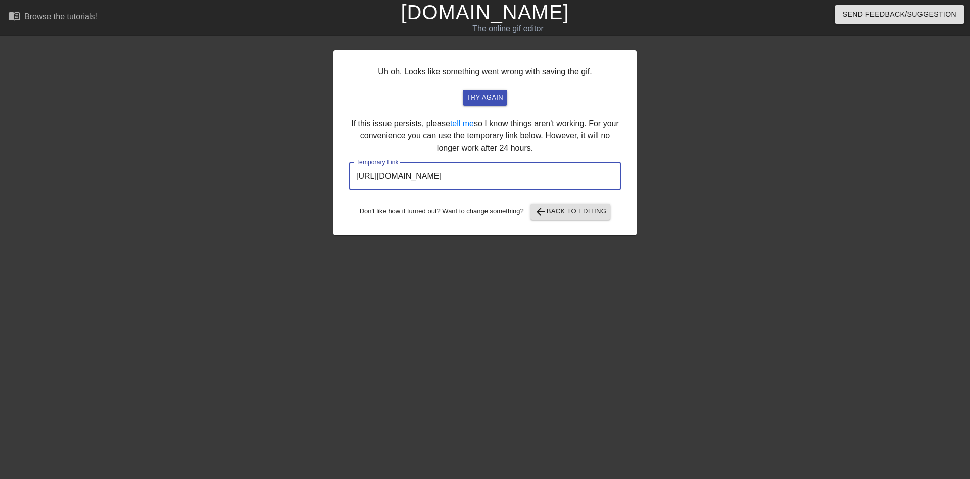
drag, startPoint x: 554, startPoint y: 179, endPoint x: 312, endPoint y: 175, distance: 241.6
click at [304, 174] on div "Uh oh. Looks like something went wrong with saving the gif. try again If this i…" at bounding box center [485, 191] width 970 height 303
